Goal: Task Accomplishment & Management: Use online tool/utility

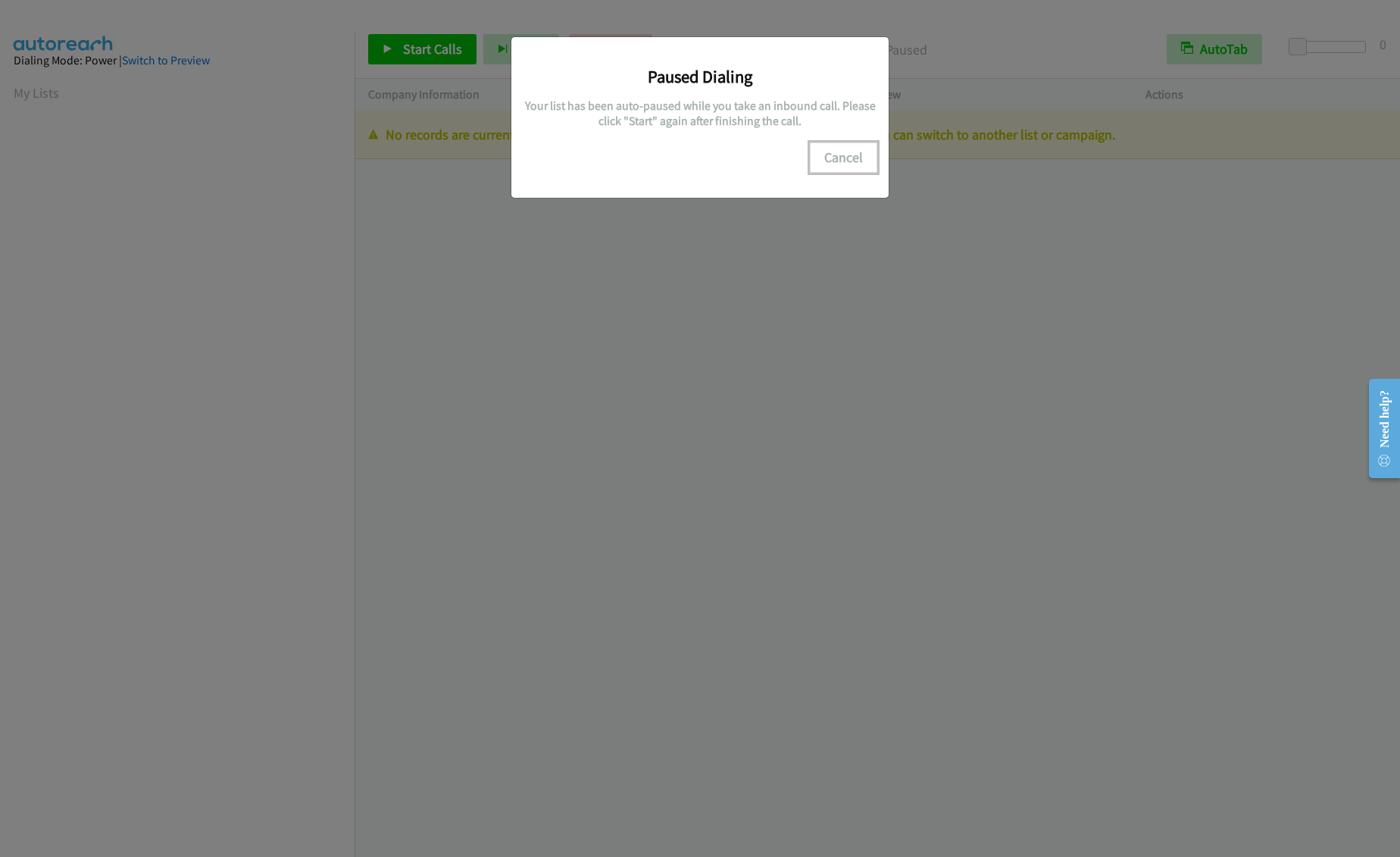
click at [836, 148] on button "Cancel" at bounding box center [843, 158] width 67 height 31
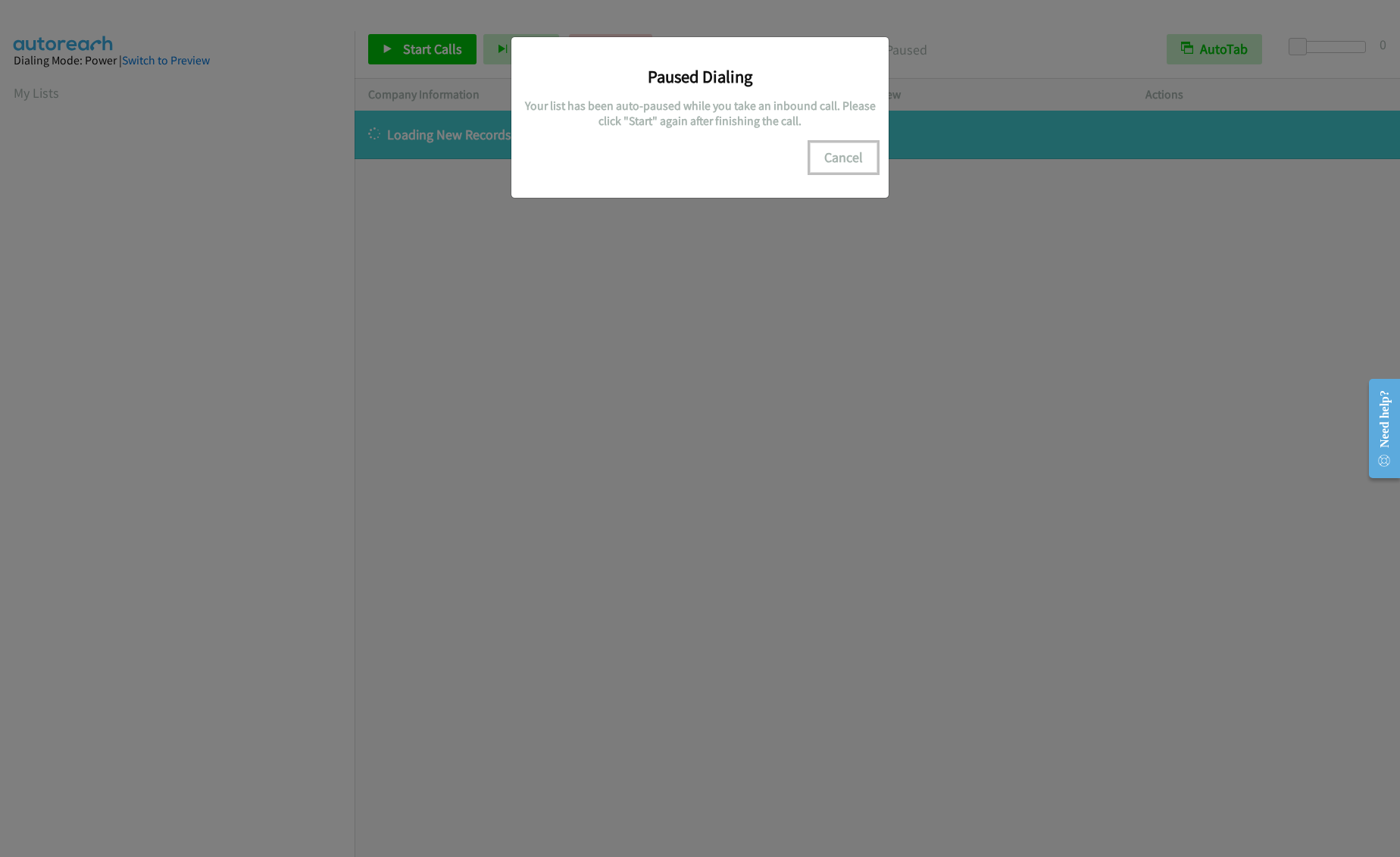
click at [835, 151] on button "Cancel" at bounding box center [843, 158] width 67 height 31
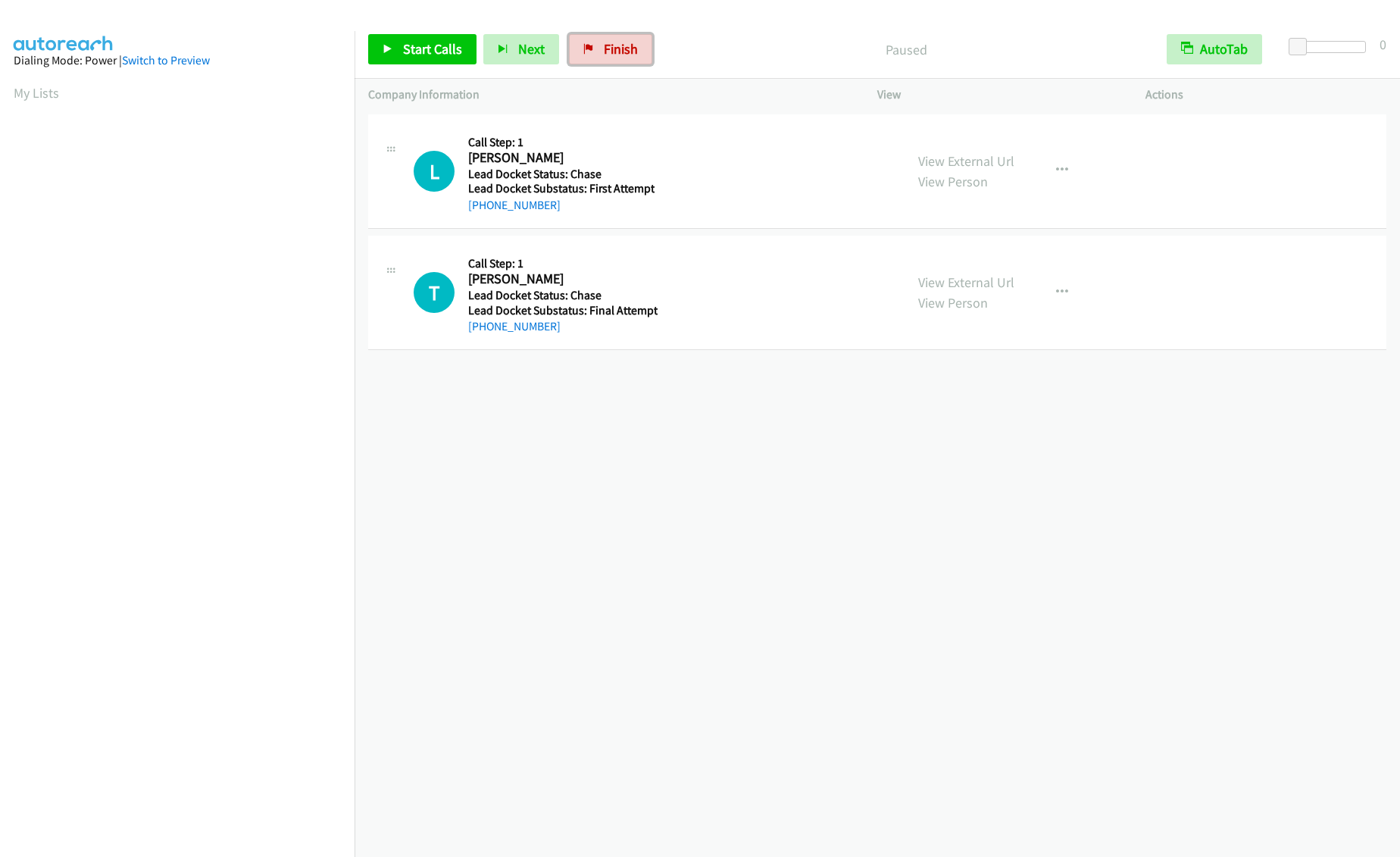
click at [606, 52] on span "Finish" at bounding box center [620, 50] width 34 height 18
click at [403, 44] on span "Start Calls" at bounding box center [433, 50] width 59 height 18
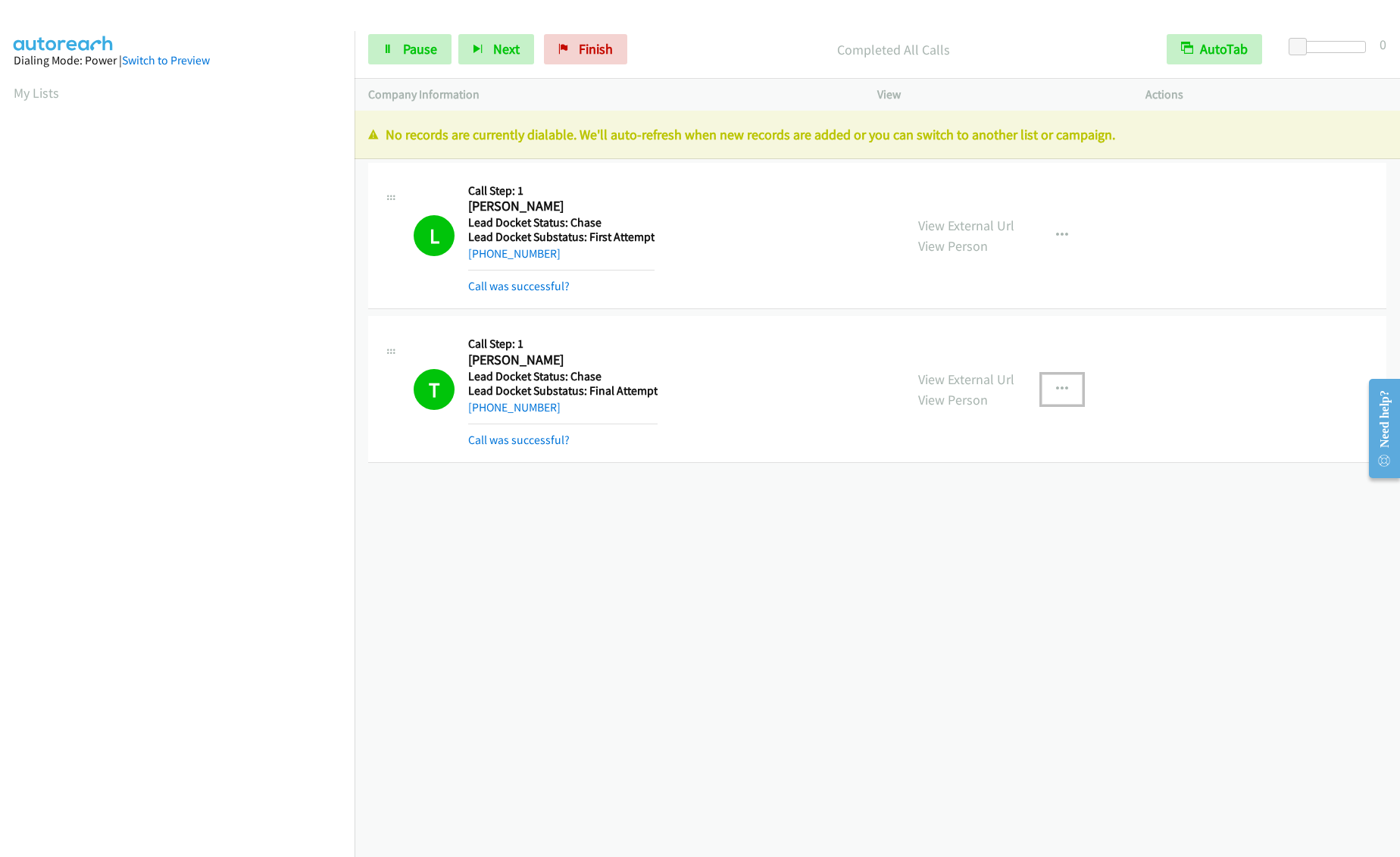
click at [1056, 389] on icon "button" at bounding box center [1062, 389] width 12 height 12
click at [546, 440] on div at bounding box center [700, 428] width 1400 height 857
click at [548, 440] on link "Call was successful?" at bounding box center [519, 440] width 101 height 15
click at [1062, 372] on button "button" at bounding box center [1061, 373] width 41 height 31
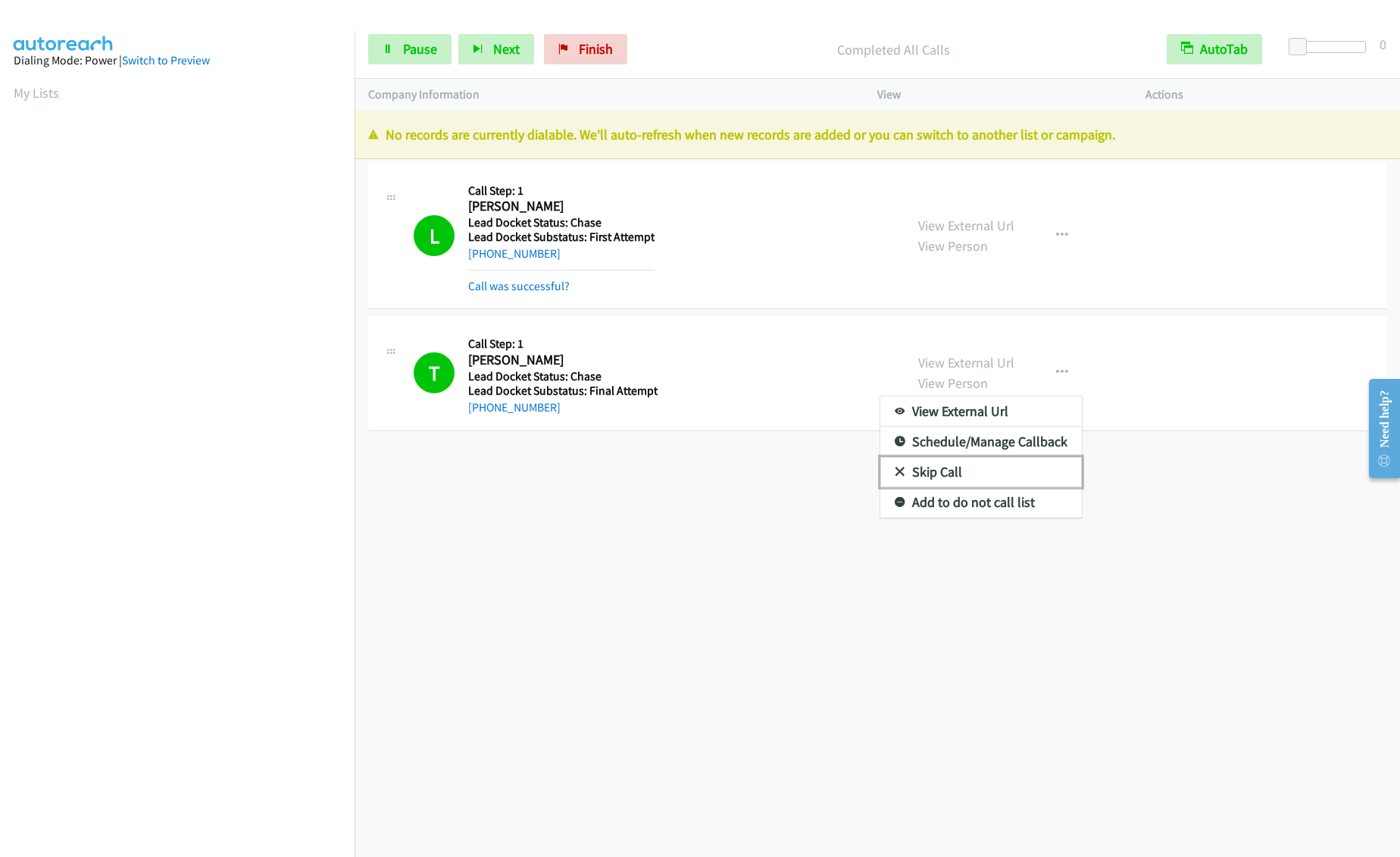
click at [913, 470] on link "Skip Call" at bounding box center [981, 472] width 201 height 31
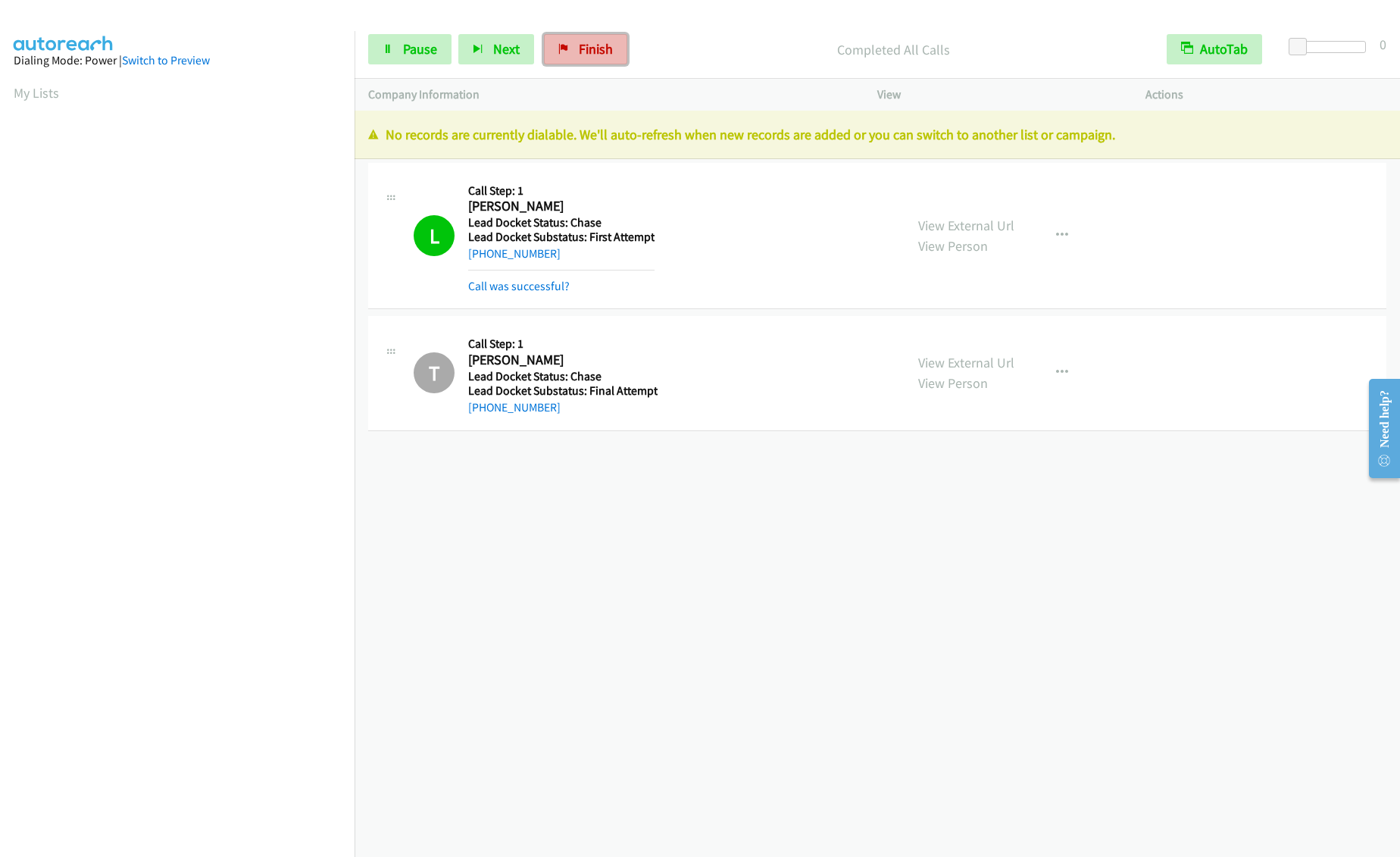
click at [593, 58] on link "Finish" at bounding box center [586, 49] width 83 height 31
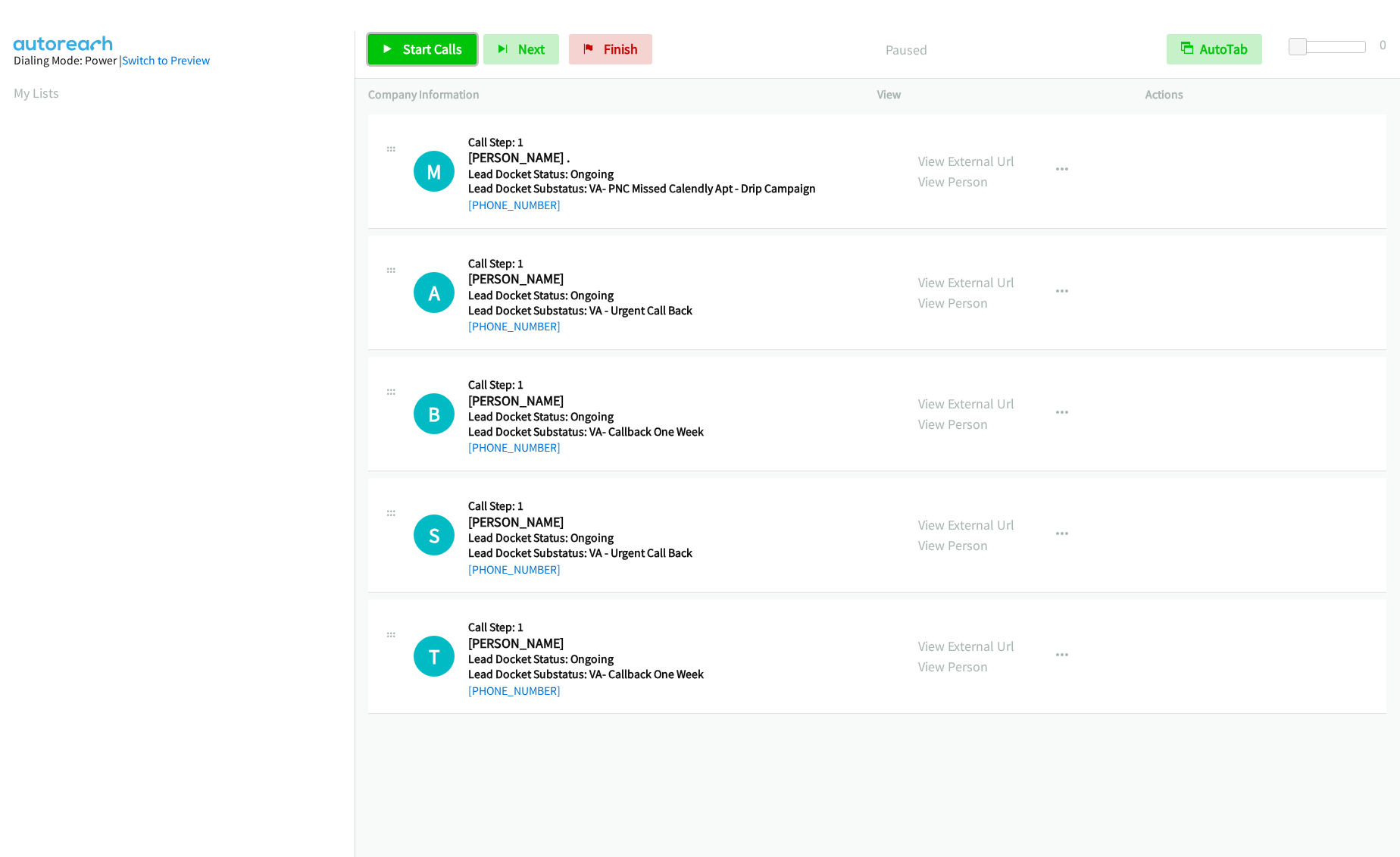
click at [439, 47] on span "Start Calls" at bounding box center [433, 50] width 59 height 18
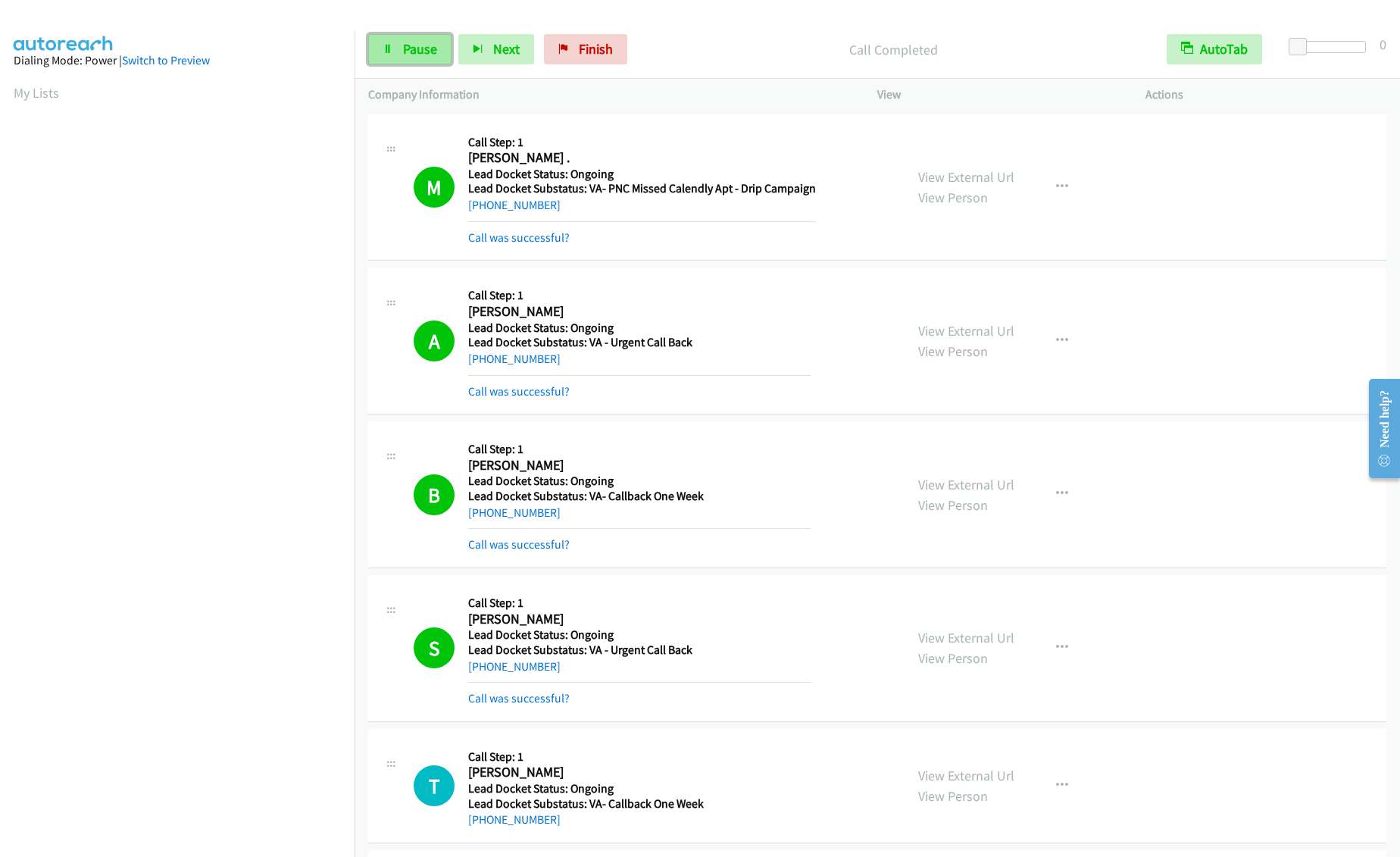
click at [388, 54] on icon at bounding box center [387, 50] width 11 height 11
click at [421, 54] on span "Start Calls" at bounding box center [433, 50] width 59 height 18
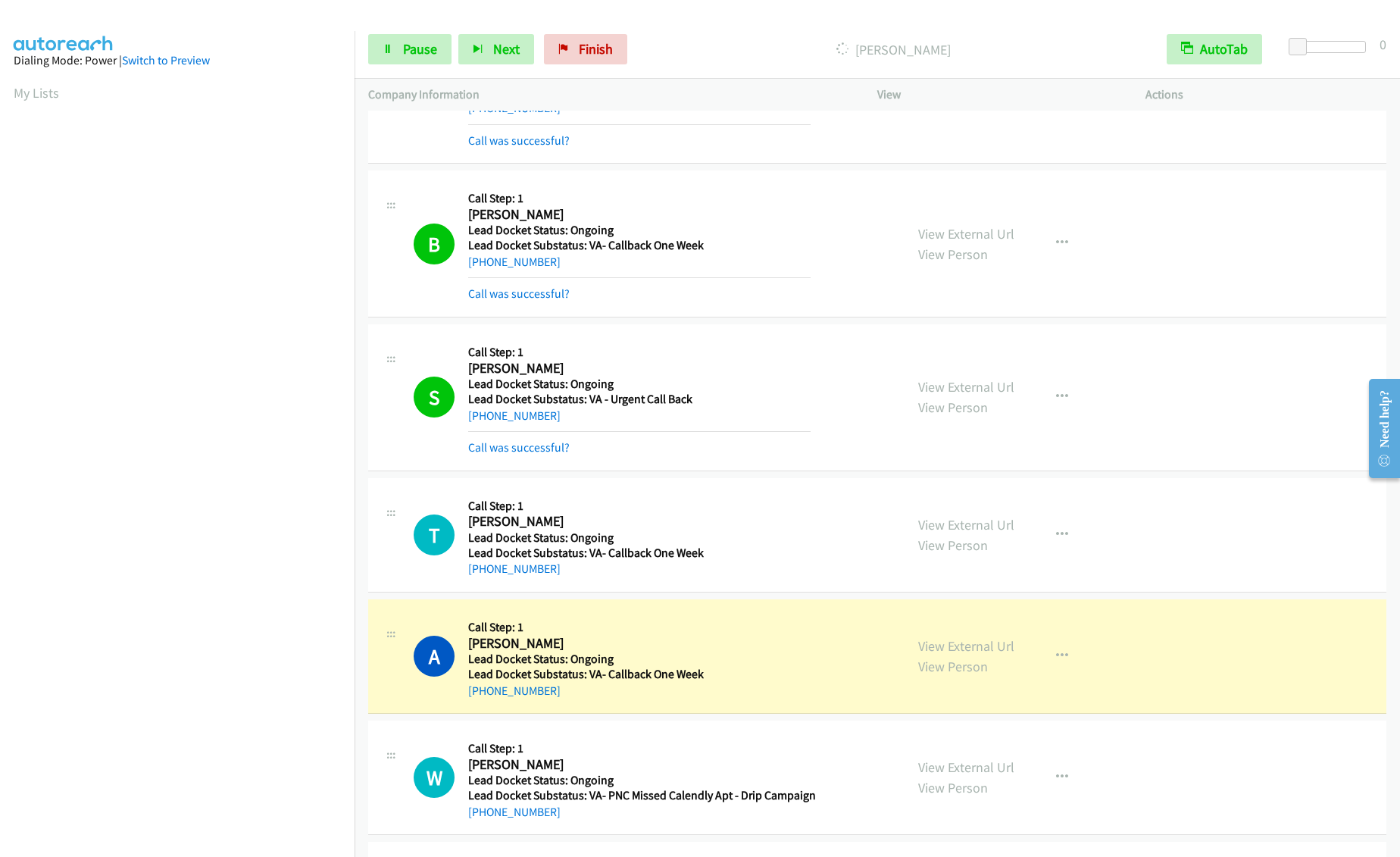
scroll to position [373, 0]
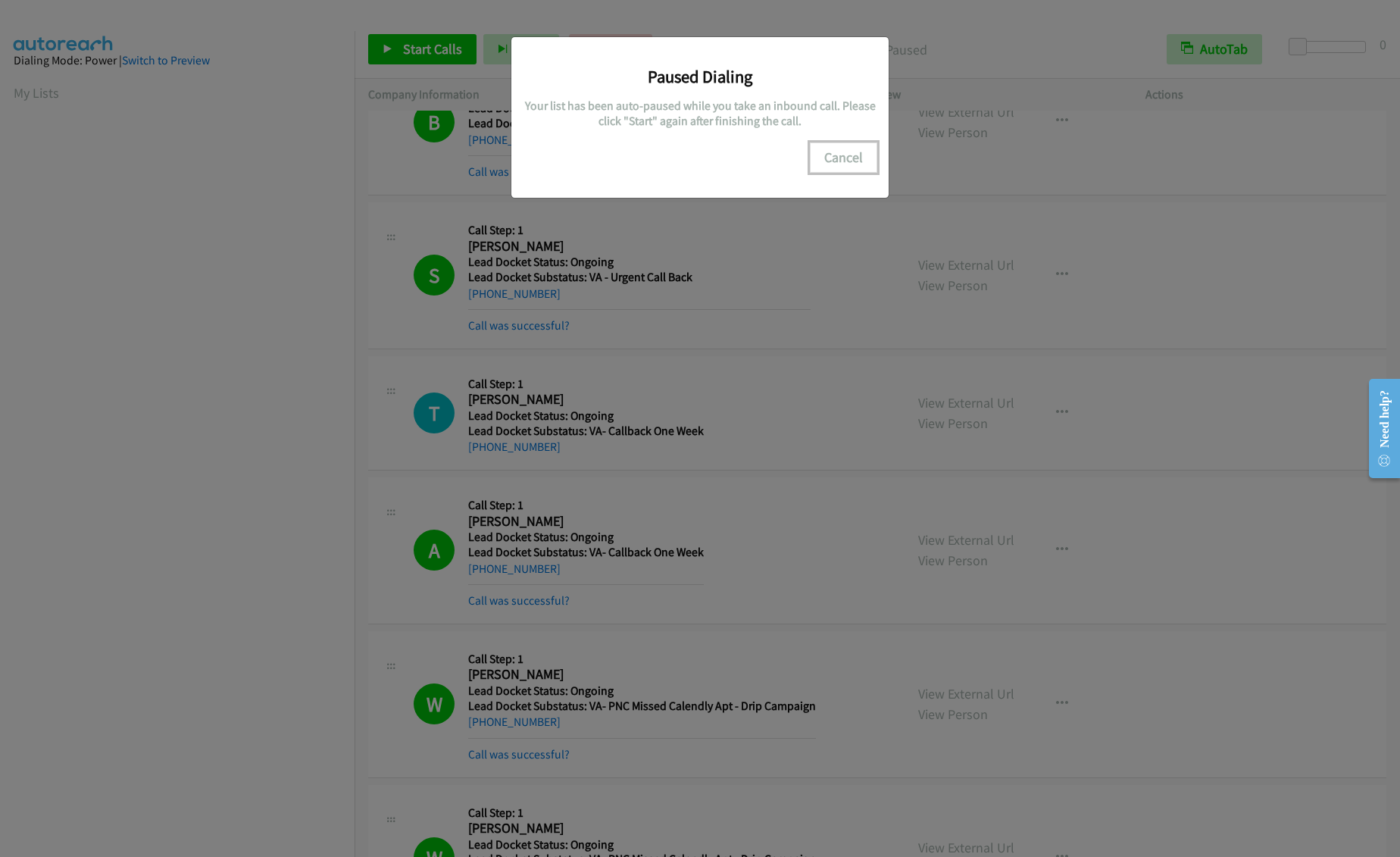
click at [856, 155] on button "Cancel" at bounding box center [843, 158] width 67 height 31
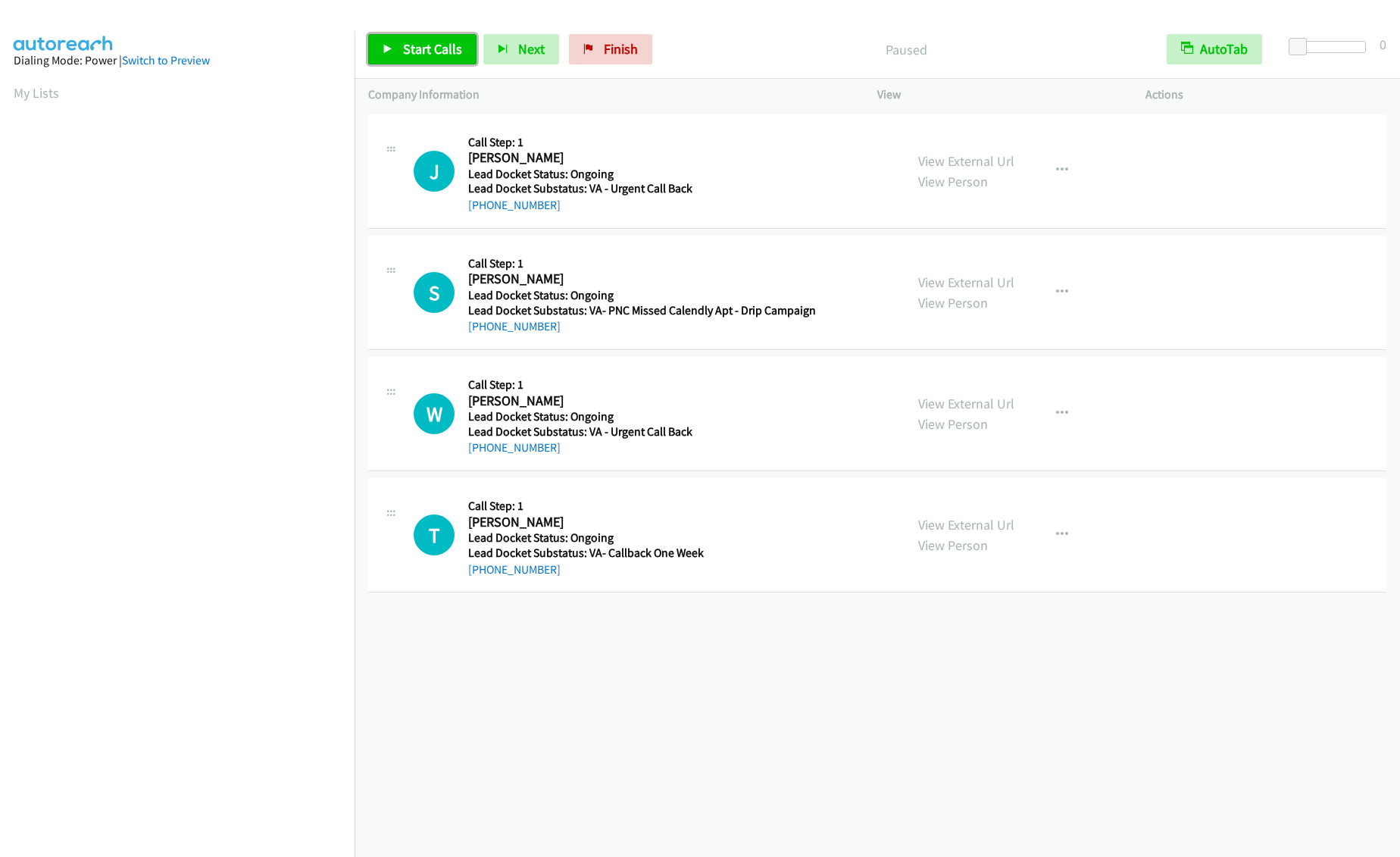
click at [420, 52] on span "Start Calls" at bounding box center [433, 50] width 59 height 18
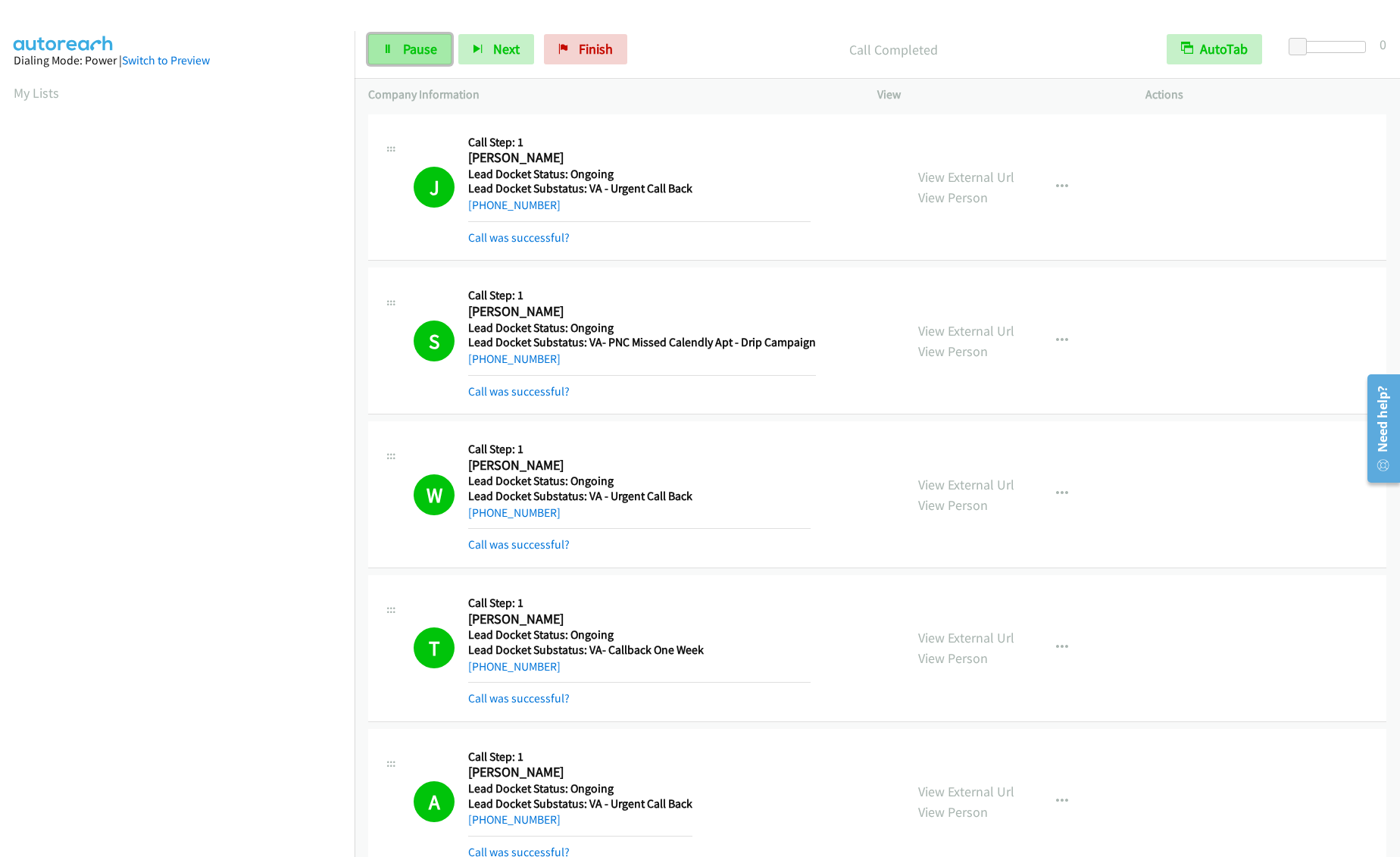
click at [423, 53] on span "Pause" at bounding box center [420, 50] width 34 height 18
click at [425, 46] on span "Start Calls" at bounding box center [433, 50] width 59 height 18
click at [408, 51] on span "Pause" at bounding box center [420, 50] width 34 height 18
